Goal: Information Seeking & Learning: Check status

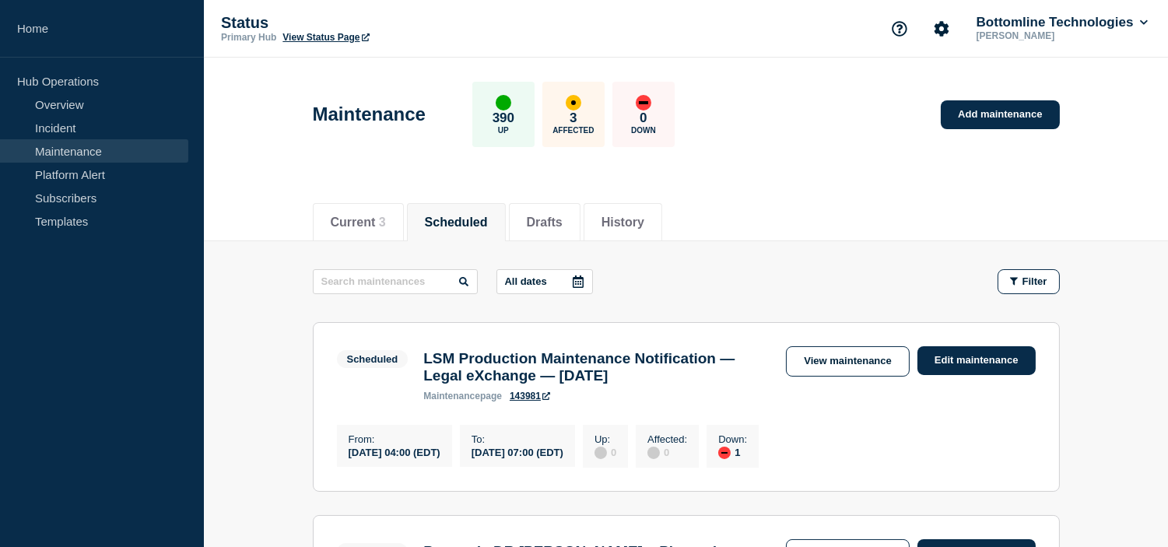
click at [577, 114] on p "3" at bounding box center [573, 119] width 7 height 16
click at [370, 219] on button "Current 3" at bounding box center [358, 223] width 55 height 14
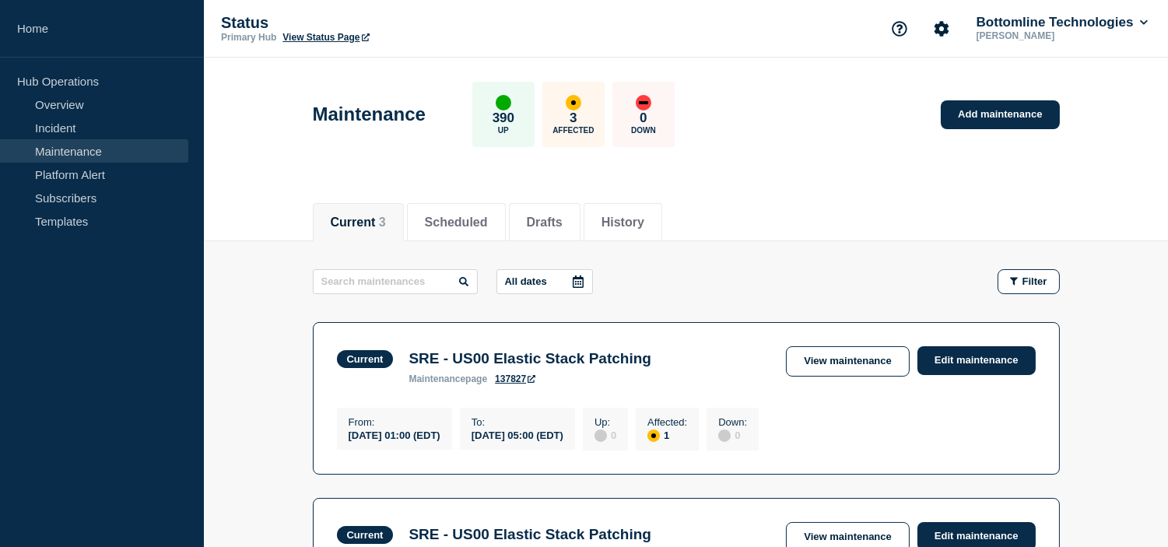
drag, startPoint x: 68, startPoint y: 131, endPoint x: 129, endPoint y: 148, distance: 63.1
click at [68, 131] on link "Incident" at bounding box center [94, 127] width 188 height 23
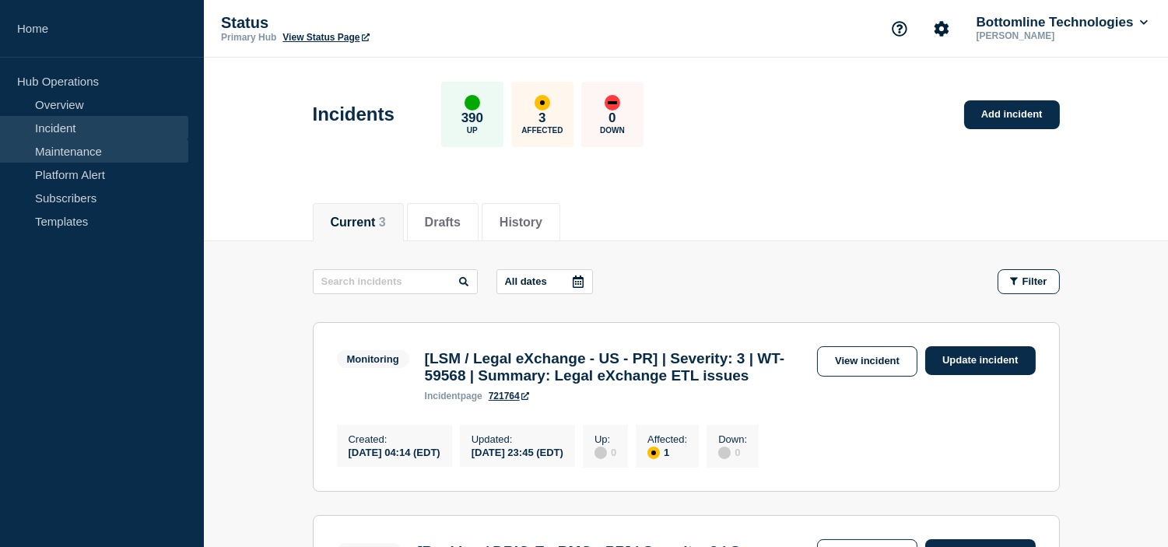
click at [88, 157] on link "Maintenance" at bounding box center [94, 150] width 188 height 23
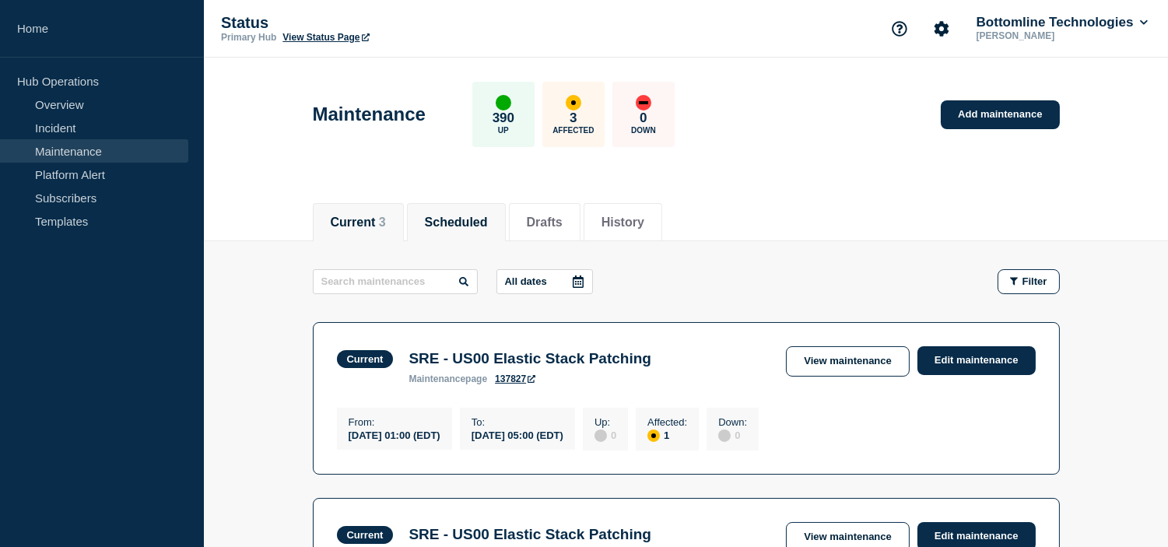
click at [468, 222] on button "Scheduled" at bounding box center [456, 223] width 63 height 14
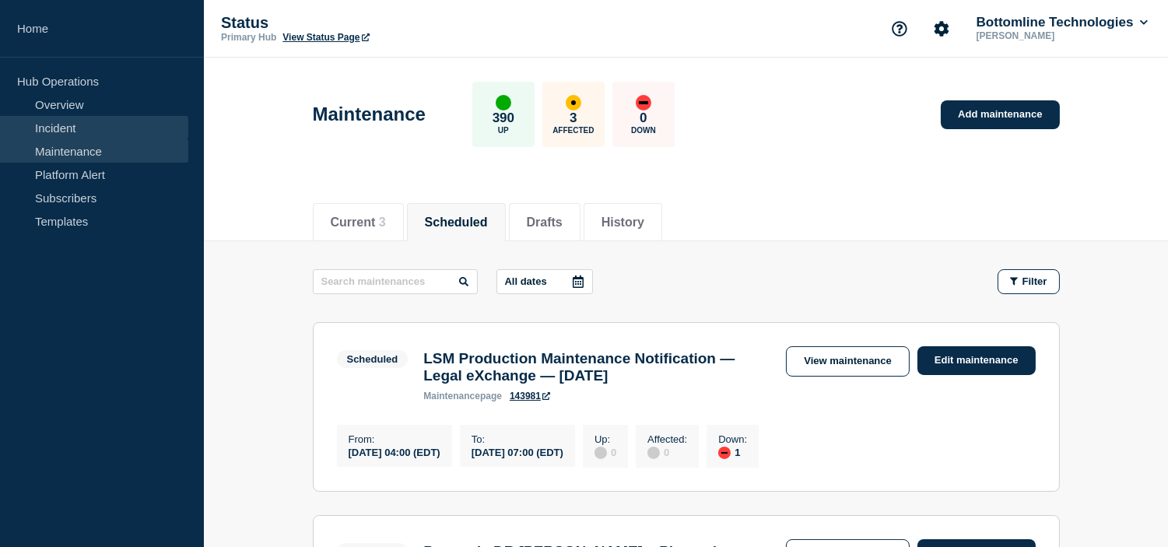
click at [67, 131] on link "Incident" at bounding box center [94, 127] width 188 height 23
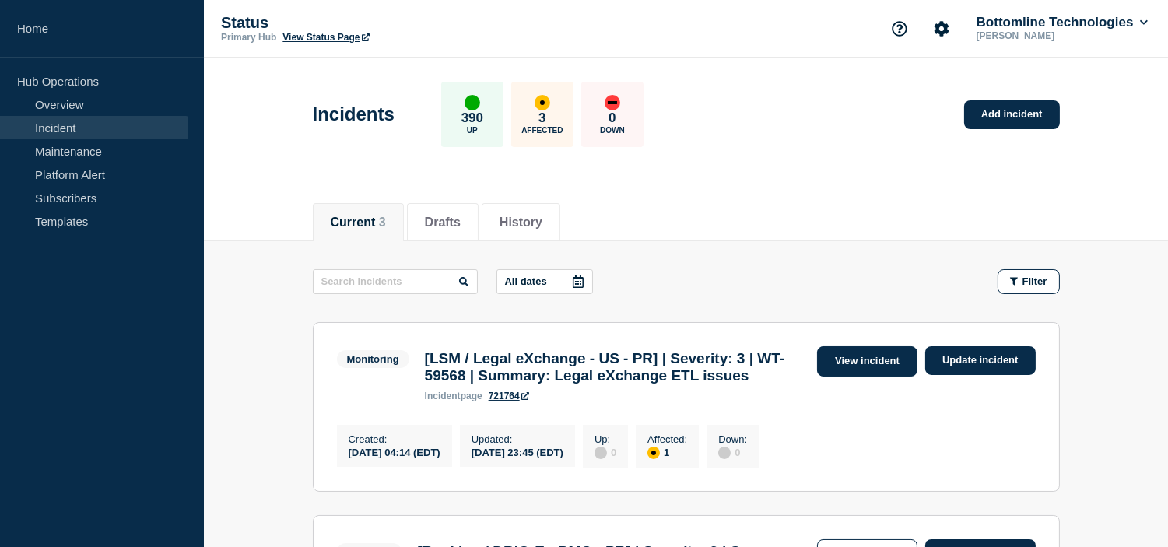
click at [857, 363] on link "View incident" at bounding box center [867, 361] width 100 height 30
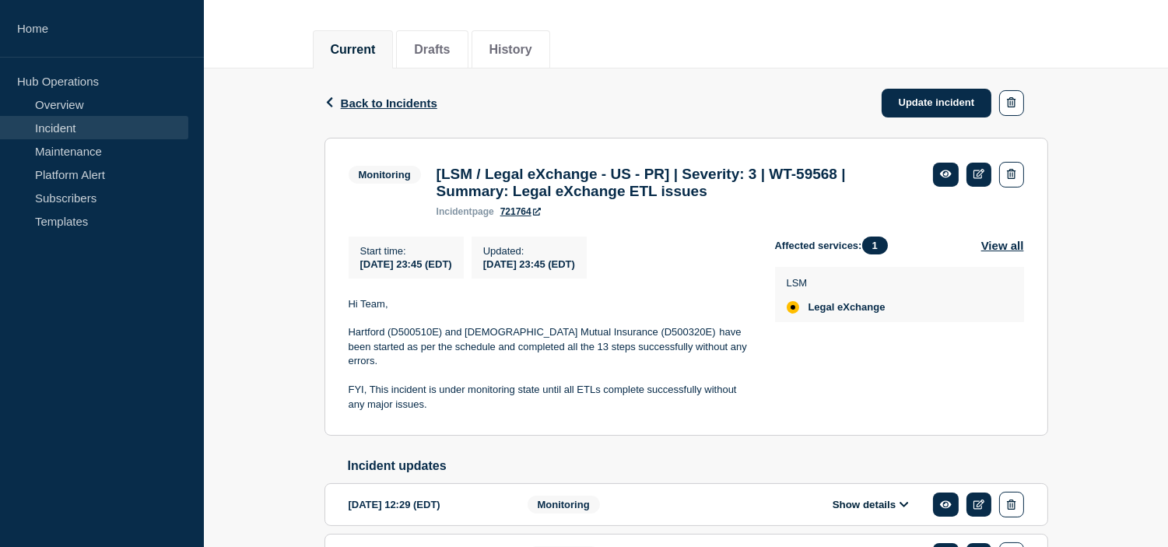
scroll to position [259, 0]
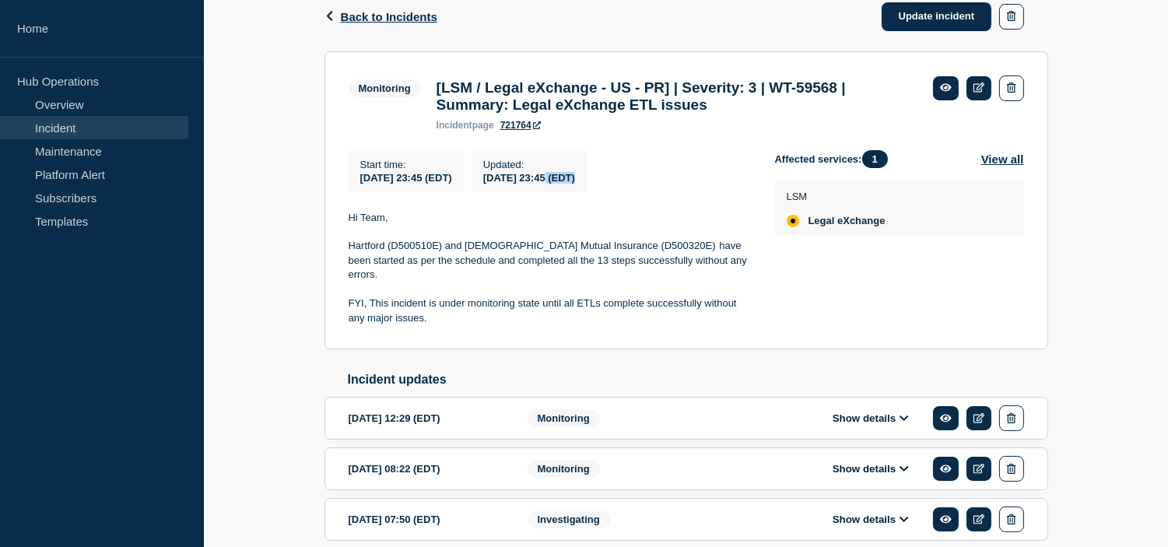
drag, startPoint x: 581, startPoint y: 184, endPoint x: 616, endPoint y: 182, distance: 35.1
click at [575, 182] on div "[DATE] 23:45 (EDT)" at bounding box center [529, 176] width 92 height 13
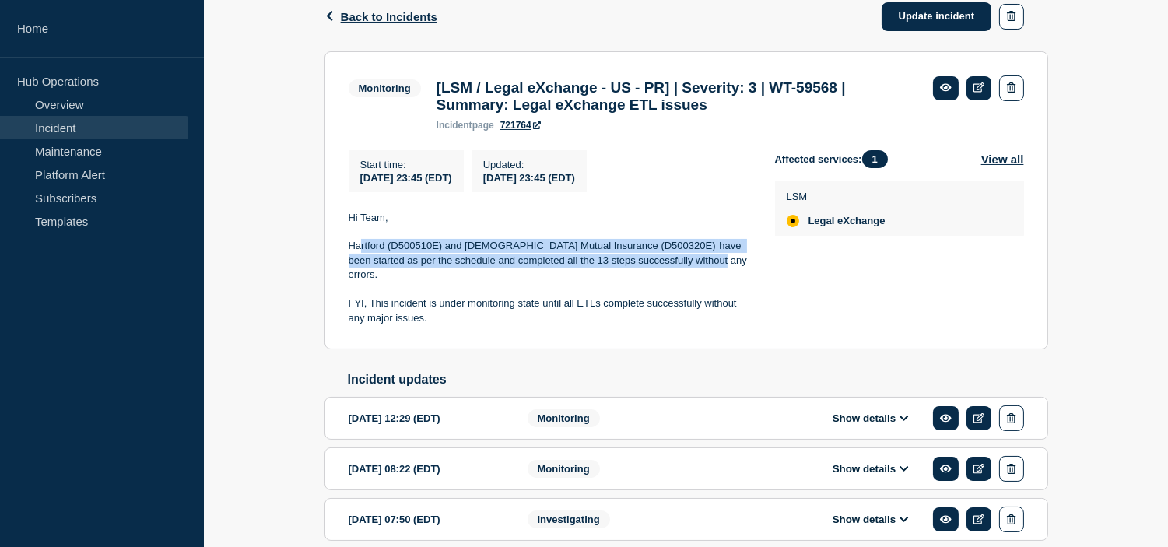
drag, startPoint x: 361, startPoint y: 251, endPoint x: 713, endPoint y: 270, distance: 352.2
click at [713, 270] on p "Hartford (D500510E) and [DEMOGRAPHIC_DATA] Mutual Insurance (D500320E) have bee…" at bounding box center [550, 260] width 402 height 43
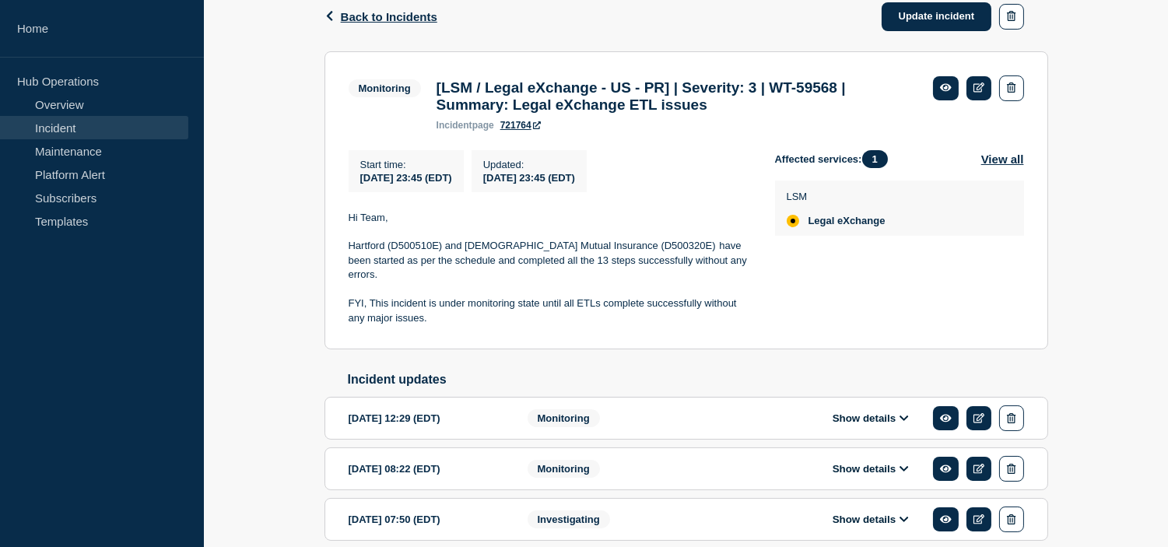
click at [649, 297] on p "FYI, This incident is under monitoring state until all ETLs complete successful…" at bounding box center [550, 310] width 402 height 29
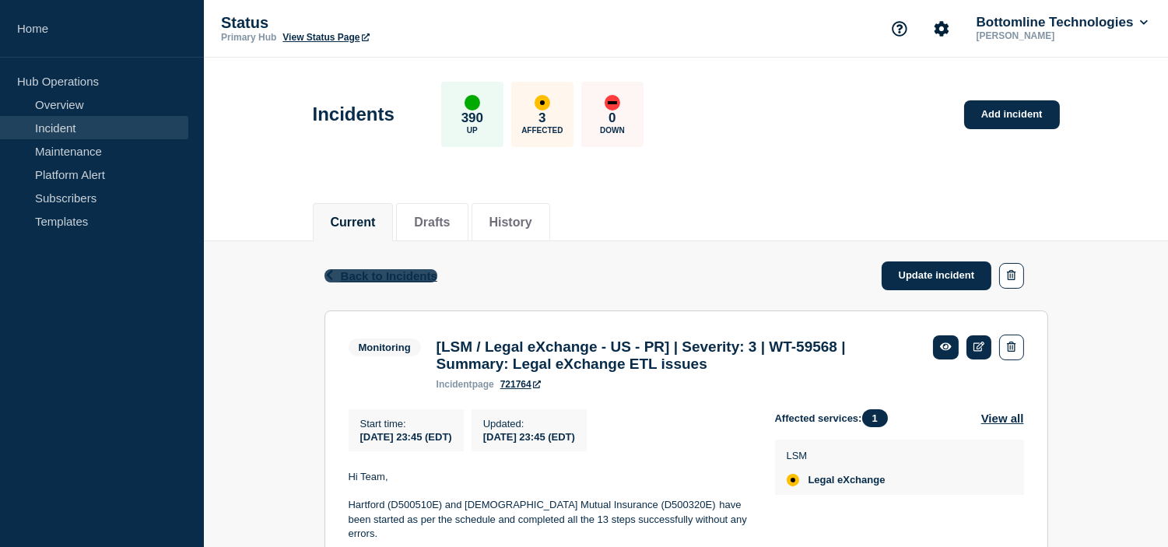
click at [378, 275] on span "Back to Incidents" at bounding box center [389, 275] width 96 height 13
